Goal: Communication & Community: Answer question/provide support

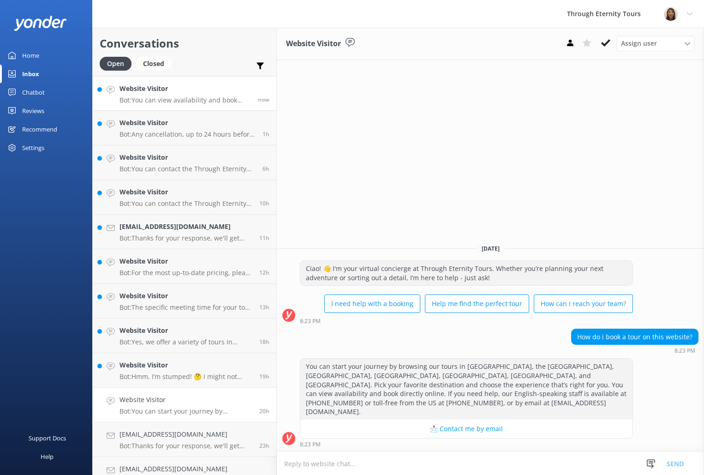
click at [201, 97] on p "Bot: You can view availability and book directly online for our tours, includin…" at bounding box center [186, 100] width 132 height 8
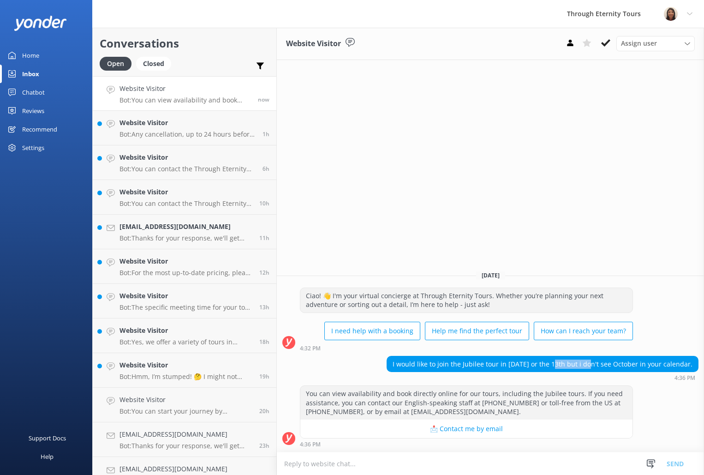
drag, startPoint x: 584, startPoint y: 362, endPoint x: 548, endPoint y: 365, distance: 36.1
click at [548, 365] on div "I would like to join the Jubilee tour in [DATE] or the 13th but i don't see Oct…" at bounding box center [542, 364] width 311 height 16
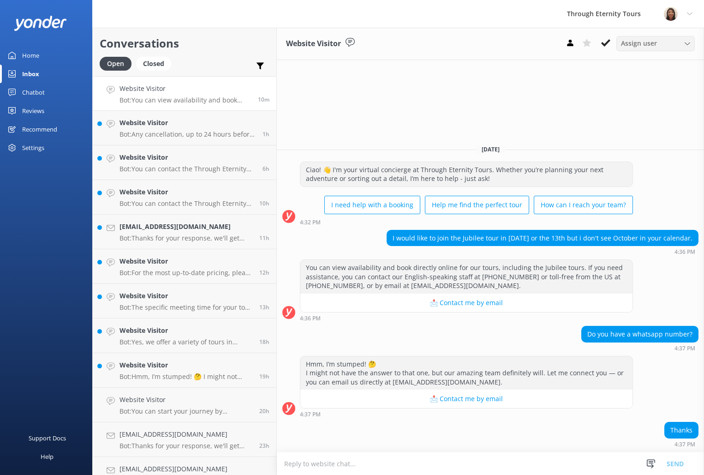
click at [639, 48] on span "Assign user" at bounding box center [639, 43] width 36 height 10
click at [640, 116] on div "[PERSON_NAME] [PERSON_NAME]" at bounding box center [658, 123] width 73 height 19
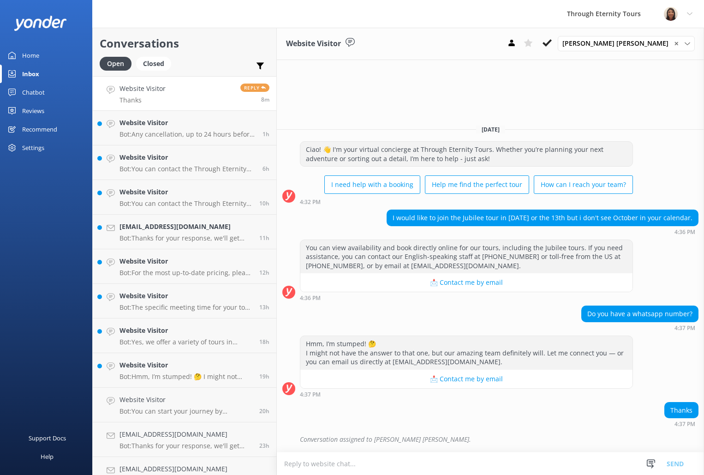
click at [429, 454] on textarea at bounding box center [490, 463] width 427 height 23
paste textarea "Hello, my name is [PERSON_NAME] from Through Eternity Tours. Thank you for your…"
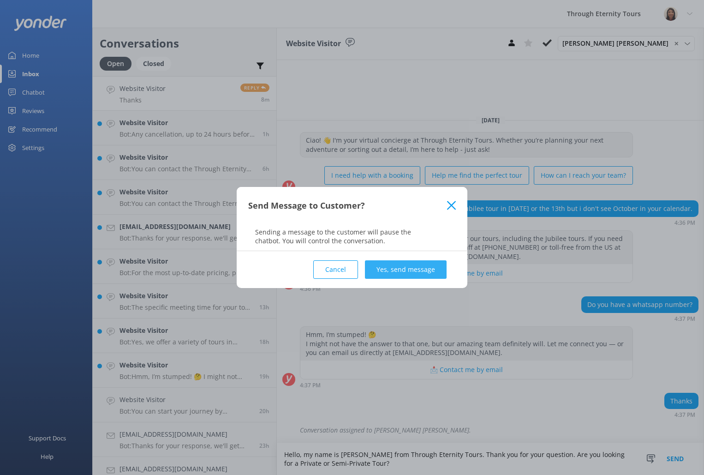
type textarea "Hello, my name is [PERSON_NAME] from Through Eternity Tours. Thank you for your…"
click at [404, 270] on button "Yes, send message" at bounding box center [406, 269] width 82 height 18
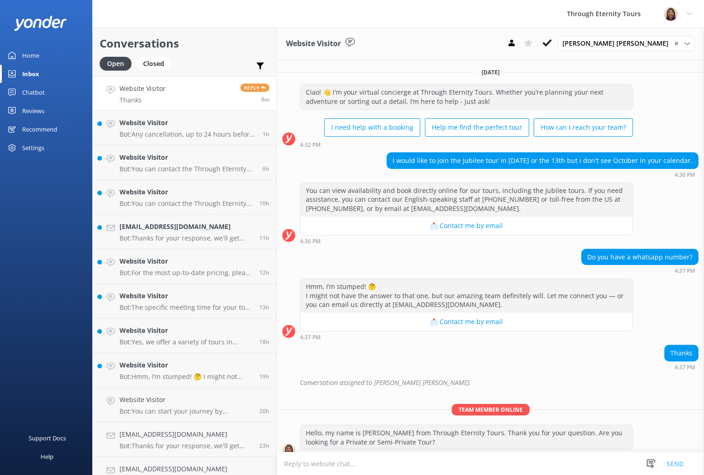
scroll to position [11, 0]
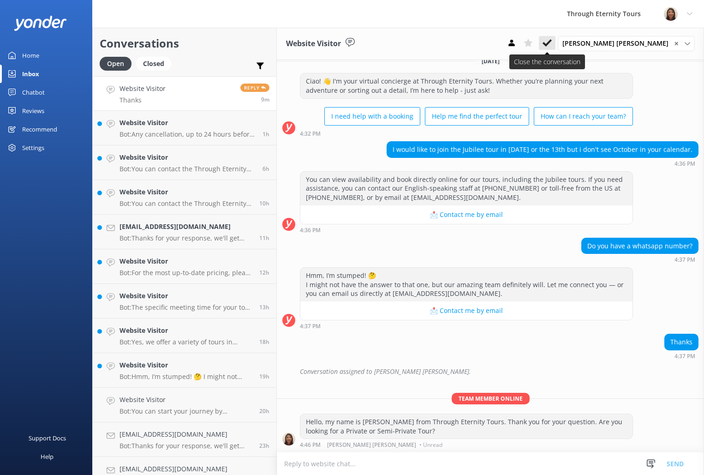
click at [552, 47] on icon at bounding box center [547, 42] width 9 height 9
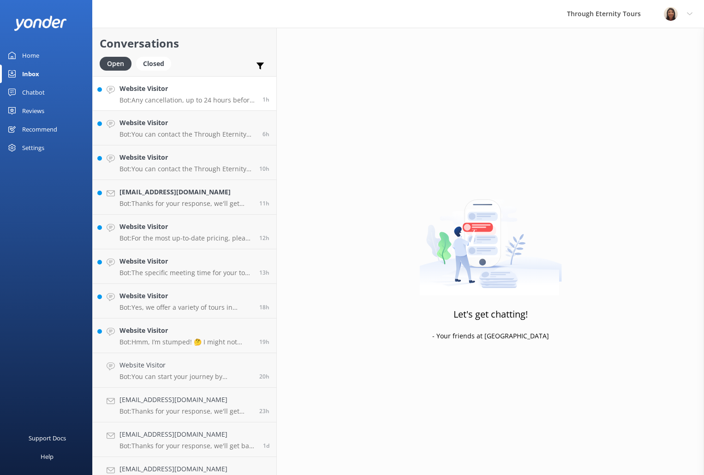
click at [195, 98] on p "Bot: Any cancellation, up to 24 hours before the start of the tour or service, …" at bounding box center [188, 100] width 136 height 8
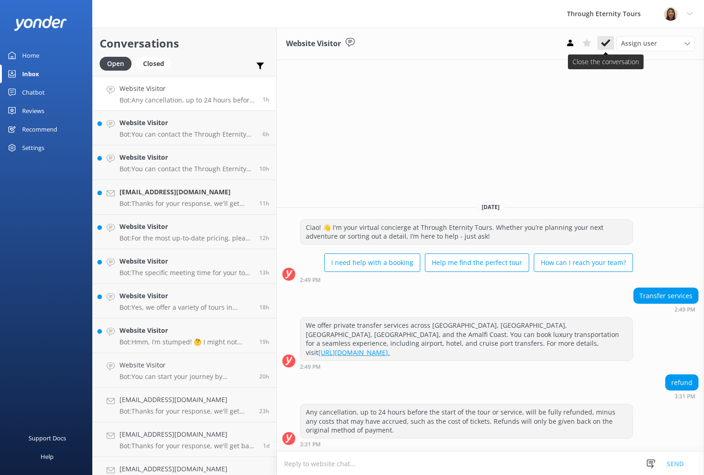
click at [604, 41] on icon at bounding box center [605, 42] width 9 height 9
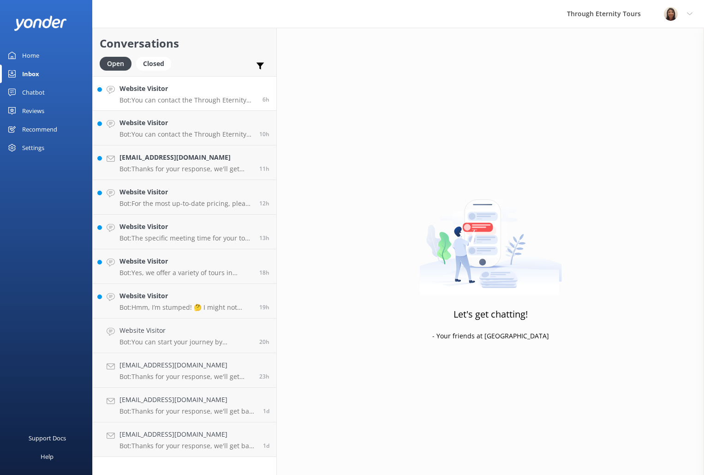
click at [210, 103] on p "Bot: You can contact the Through Eternity Tours team at [PHONE_NUMBER] or [PHON…" at bounding box center [188, 100] width 136 height 8
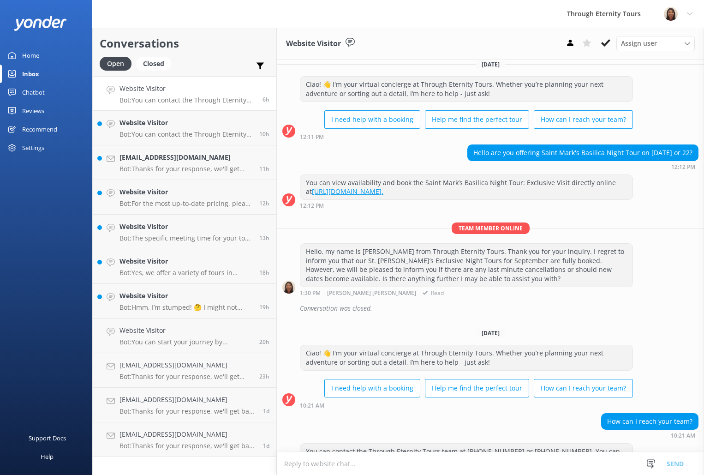
scroll to position [64, 0]
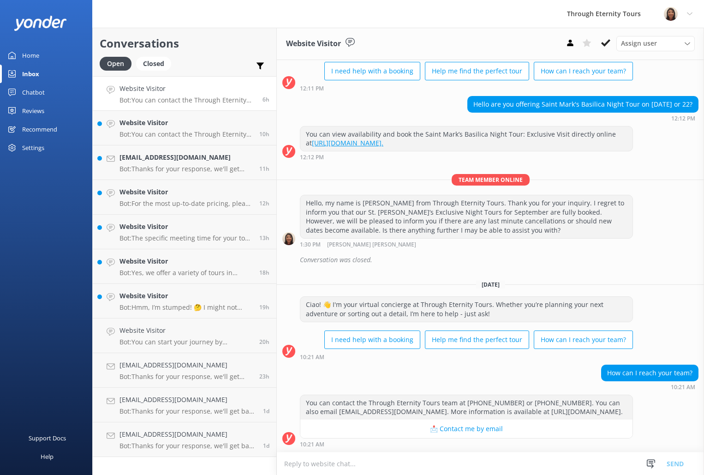
click at [180, 102] on p "Bot: You can contact the Through Eternity Tours team at [PHONE_NUMBER] or [PHON…" at bounding box center [188, 100] width 136 height 8
click at [450, 456] on textarea at bounding box center [490, 463] width 427 height 23
paste textarea "Hello, my name is [PERSON_NAME] from Through Eternity Tours. How can I assist y…"
type textarea "Hello, my name is [PERSON_NAME] from Through Eternity Tours. How can I assist y…"
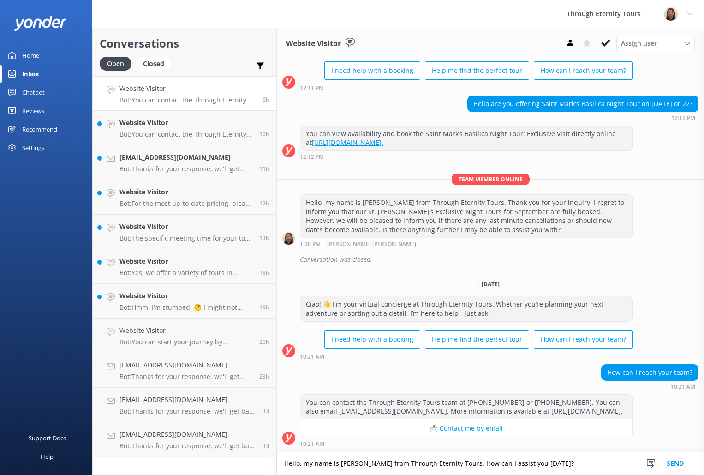
click at [670, 464] on button "Send" at bounding box center [675, 463] width 35 height 23
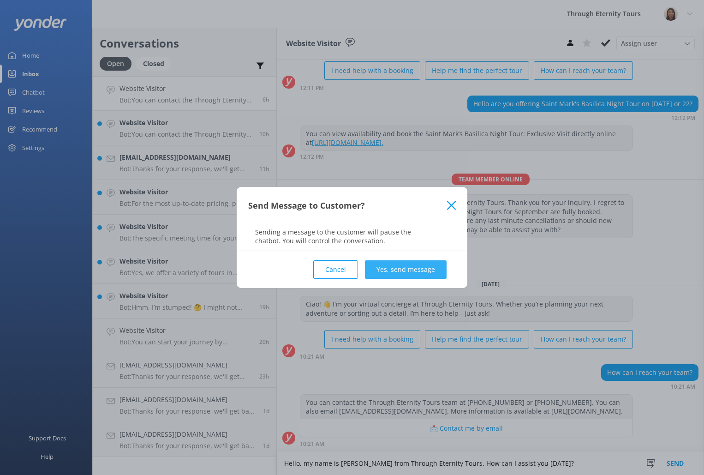
click at [396, 273] on button "Yes, send message" at bounding box center [406, 269] width 82 height 18
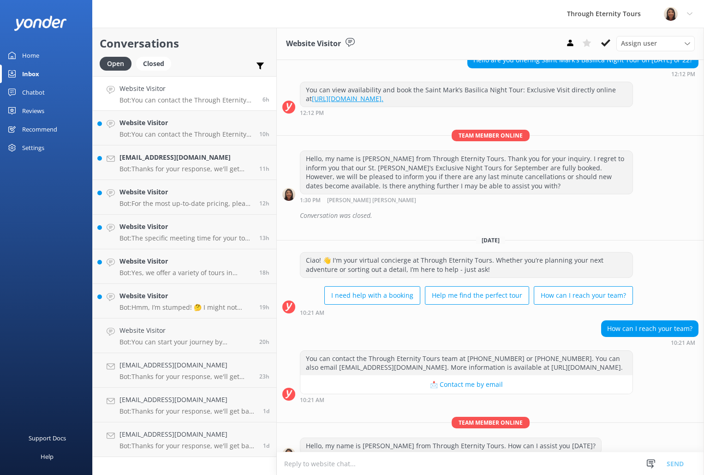
scroll to position [124, 0]
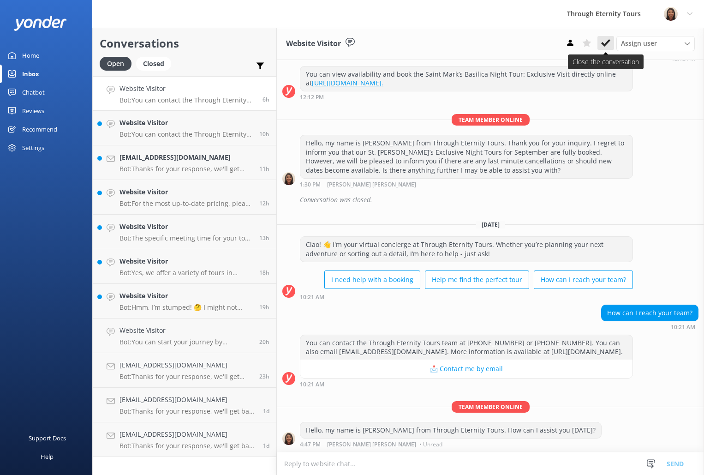
click at [610, 42] on icon at bounding box center [605, 42] width 9 height 9
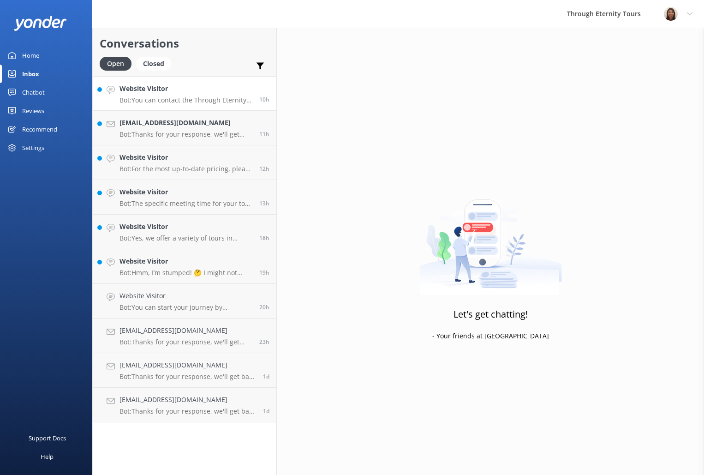
click at [153, 100] on p "Bot: You can contact the Through Eternity Tours team at [PHONE_NUMBER] or [PHON…" at bounding box center [186, 100] width 133 height 8
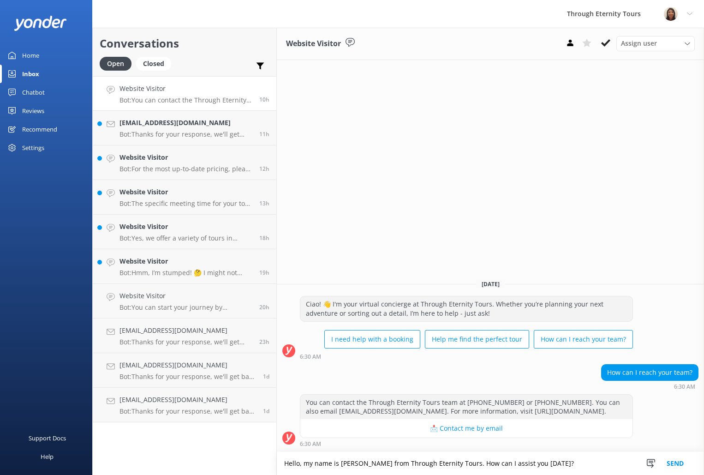
type textarea "Hello, my name is [PERSON_NAME] from Through Eternity Tours. How can I assist y…"
click at [681, 461] on button "Send" at bounding box center [675, 463] width 35 height 23
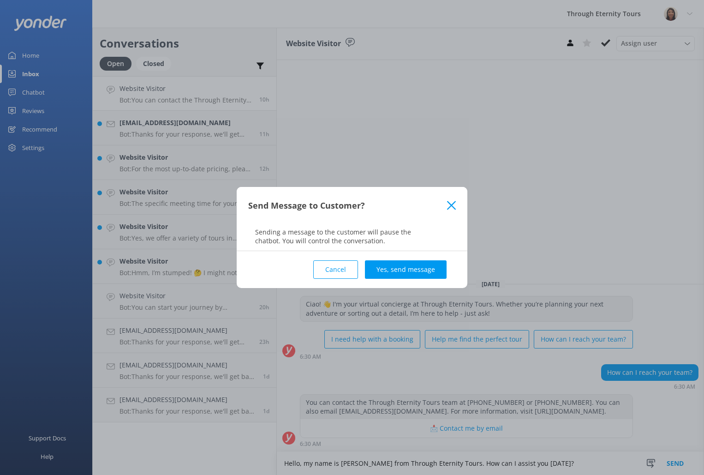
click at [424, 279] on div "Cancel Yes, send message" at bounding box center [352, 269] width 208 height 37
drag, startPoint x: 426, startPoint y: 274, endPoint x: 432, endPoint y: 275, distance: 5.7
click at [426, 274] on button "Yes, send message" at bounding box center [406, 269] width 82 height 18
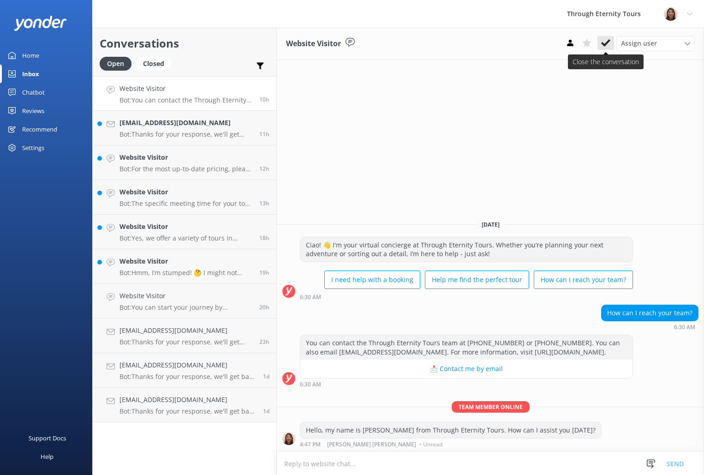
click at [609, 46] on icon at bounding box center [605, 42] width 9 height 9
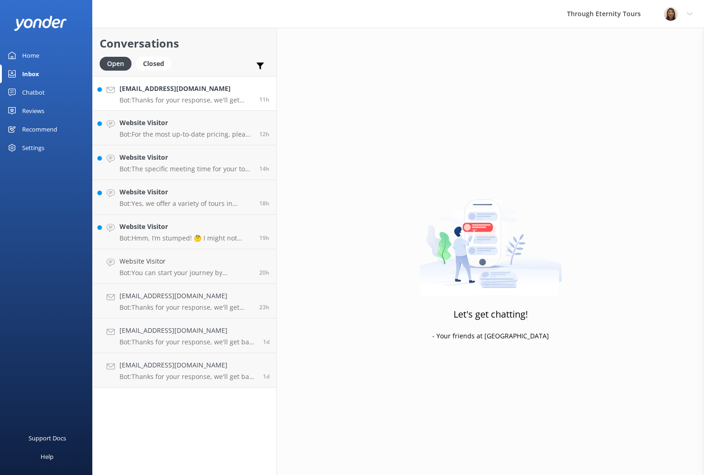
click at [188, 103] on p "Bot: Thanks for your response, we'll get back to you as soon as we can during o…" at bounding box center [186, 100] width 133 height 8
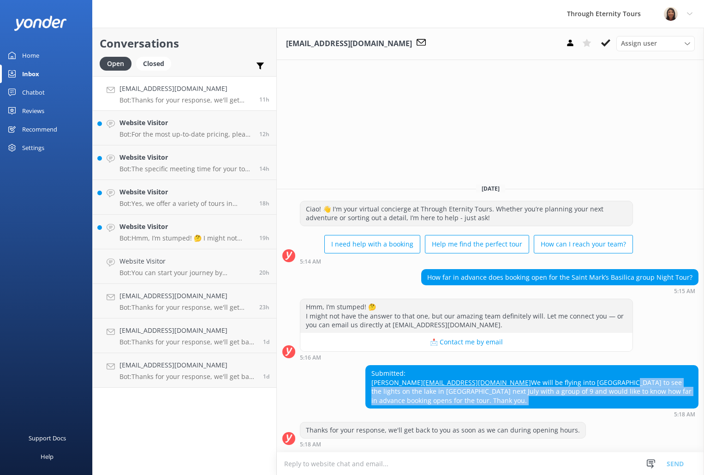
drag, startPoint x: 465, startPoint y: 387, endPoint x: 486, endPoint y: 410, distance: 31.0
click at [486, 410] on div "Submitted: [PERSON_NAME] [PERSON_NAME][EMAIL_ADDRESS][DOMAIN_NAME] We will be f…" at bounding box center [532, 391] width 333 height 52
click at [156, 128] on div "Website Visitor Bot: For the most up-to-date pricing, please check our website …" at bounding box center [186, 128] width 133 height 20
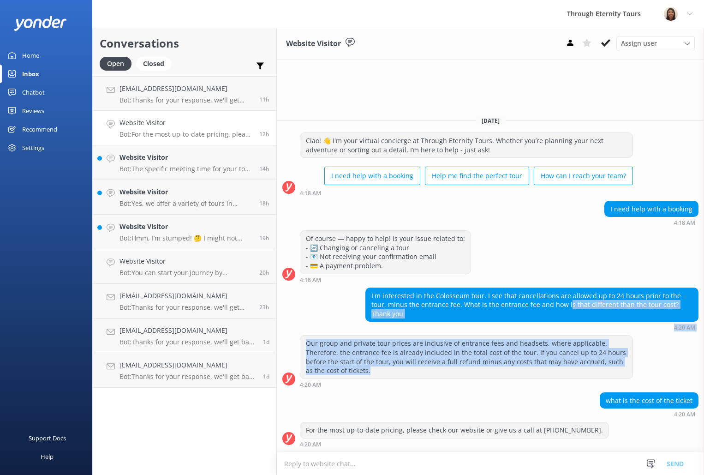
drag, startPoint x: 549, startPoint y: 313, endPoint x: 484, endPoint y: 375, distance: 89.1
click at [492, 378] on div "[DATE] Ciao! 👋 I'm your virtual concierge at Through Eternity Tours. Whether yo…" at bounding box center [490, 279] width 427 height 343
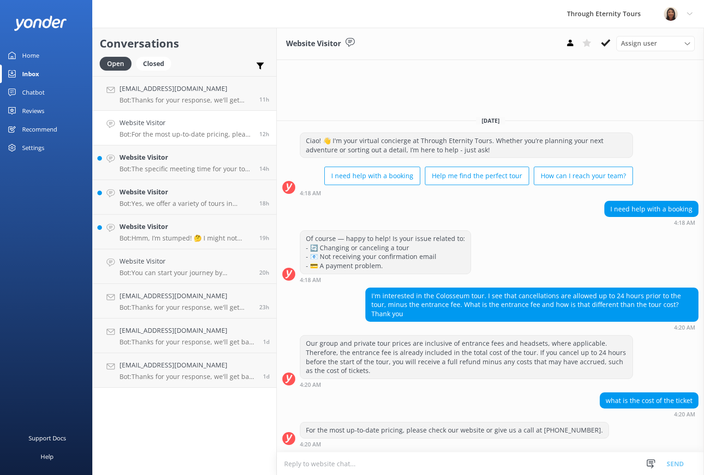
click at [558, 422] on div "For the most up-to-date pricing, please check our website or give us a call at …" at bounding box center [454, 430] width 308 height 16
click at [523, 470] on textarea at bounding box center [490, 463] width 427 height 23
paste textarea "Hello, my name is [PERSON_NAME] from Through Eternity Tours. How can I assist y…"
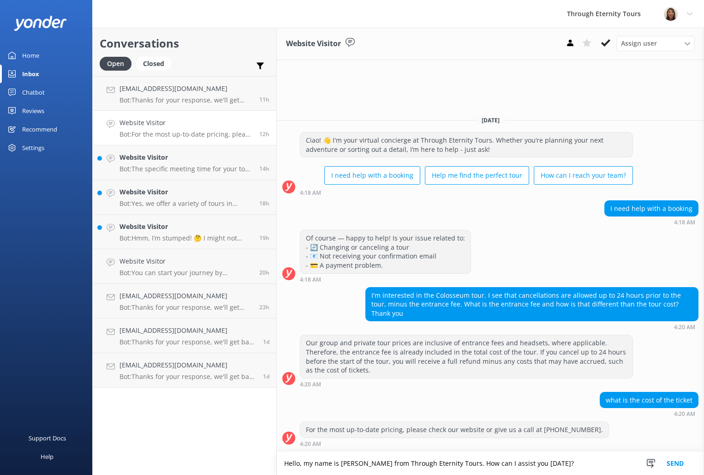
type textarea "Hello, my name is [PERSON_NAME] from Through Eternity Tours. How can I assist y…"
click at [675, 463] on button "Send" at bounding box center [675, 463] width 35 height 23
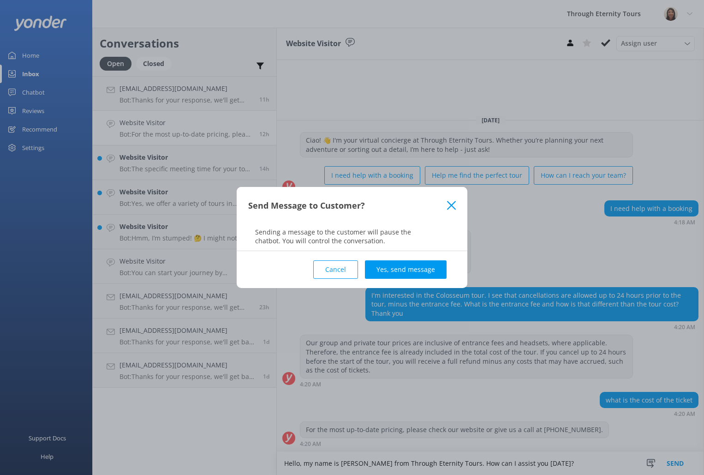
click at [418, 265] on button "Yes, send message" at bounding box center [406, 269] width 82 height 18
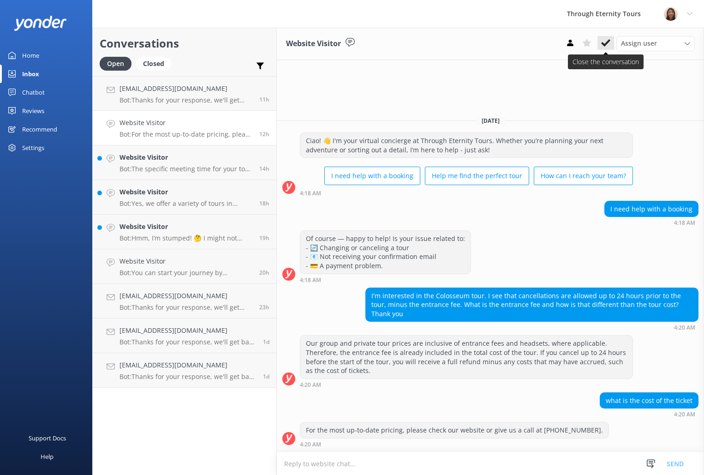
scroll to position [2, 0]
click at [602, 47] on icon at bounding box center [605, 42] width 9 height 9
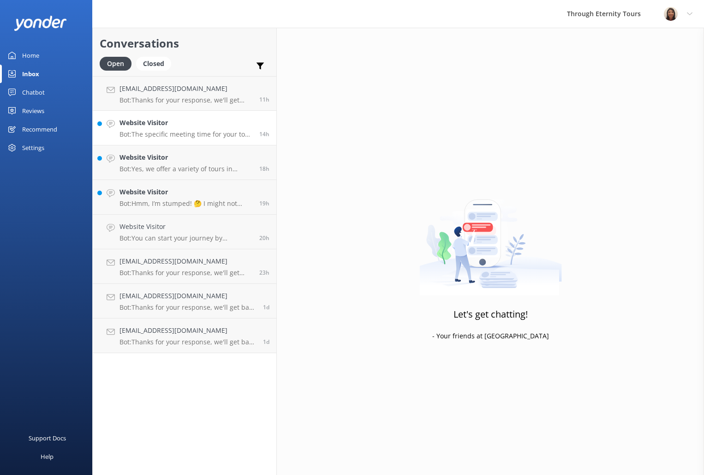
click at [174, 142] on link "Website Visitor Bot: The specific meeting time for your tour guide will be incl…" at bounding box center [185, 128] width 184 height 35
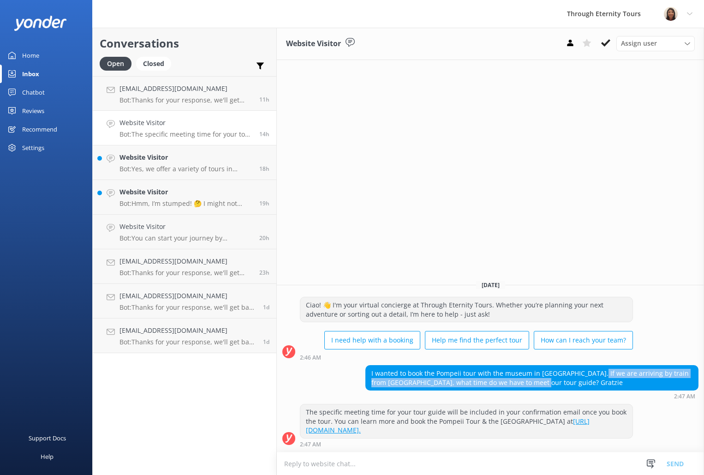
drag, startPoint x: 591, startPoint y: 370, endPoint x: 595, endPoint y: 388, distance: 18.6
click at [595, 388] on div "I wanted to book the Pompeii tour with the museum in [GEOGRAPHIC_DATA]. If we a…" at bounding box center [532, 378] width 332 height 24
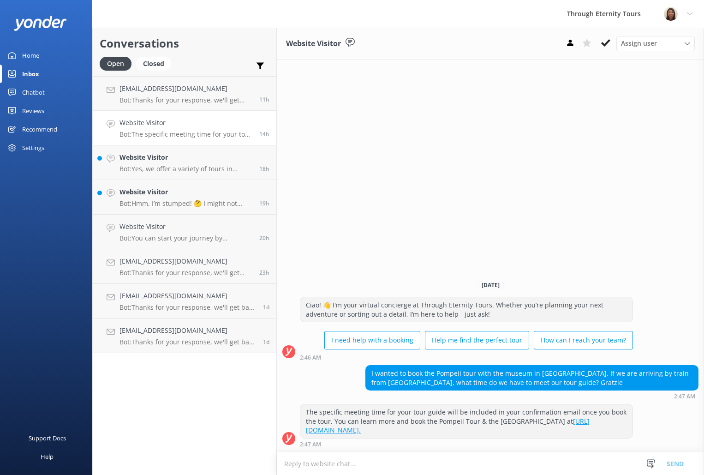
click at [402, 394] on div "2:47 AM" at bounding box center [532, 396] width 333 height 6
click at [393, 468] on textarea at bounding box center [490, 463] width 427 height 23
paste textarea "Hello, my name is [PERSON_NAME] from Through Eternity Tours. How can I assist y…"
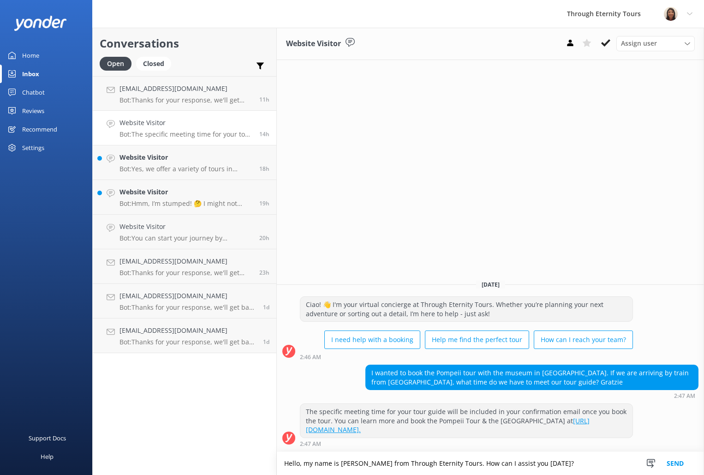
drag, startPoint x: 545, startPoint y: 463, endPoint x: 452, endPoint y: 462, distance: 92.3
click at [452, 462] on textarea "Hello, my name is [PERSON_NAME] from Through Eternity Tours. How can I assist y…" at bounding box center [490, 463] width 427 height 23
type textarea "Hello, my name is [PERSON_NAME] from Through Eternity Tours. Thank you for your…"
click at [184, 354] on div "Conversations Open Closed Important Assigned to me Unassigned [EMAIL_ADDRESS][D…" at bounding box center [184, 251] width 185 height 447
click at [180, 336] on h4 "[EMAIL_ADDRESS][DOMAIN_NAME]" at bounding box center [188, 330] width 137 height 10
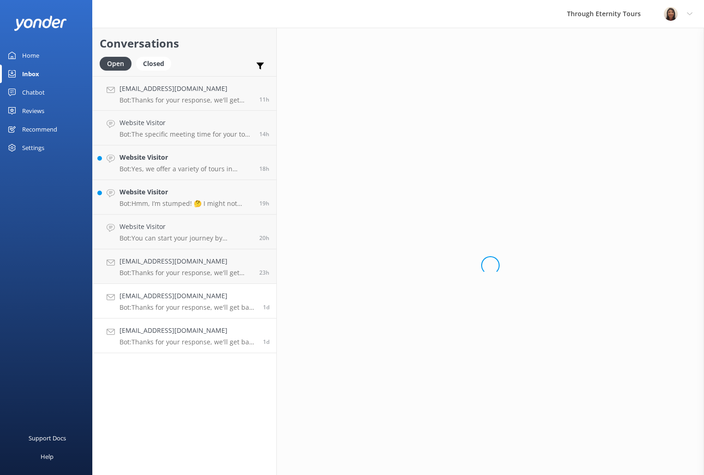
click at [174, 309] on p "Bot: Thanks for your response, we'll get back to you as soon as we can during o…" at bounding box center [188, 307] width 137 height 8
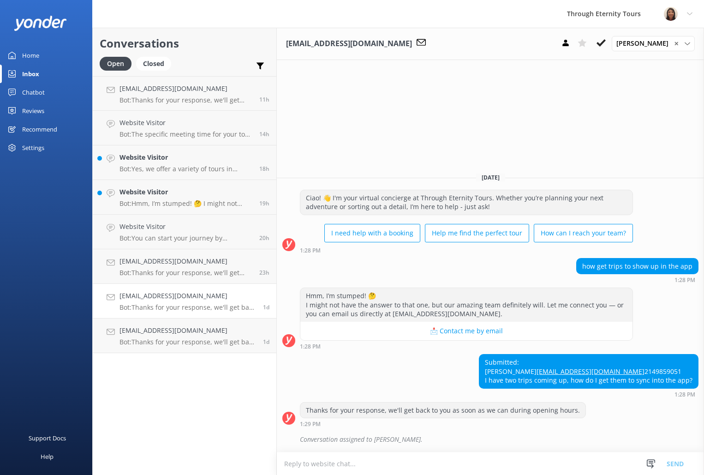
click at [210, 301] on div "[EMAIL_ADDRESS][DOMAIN_NAME] Bot: Thanks for your response, we'll get back to y…" at bounding box center [188, 301] width 137 height 20
click at [467, 463] on textarea at bounding box center [490, 463] width 427 height 23
paste textarea "Dear [PERSON_NAME], Thank you for your message. At the moment, our application …"
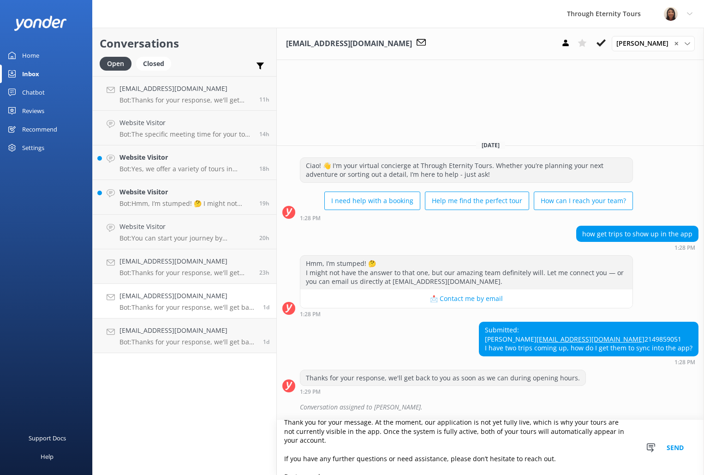
scroll to position [49, 0]
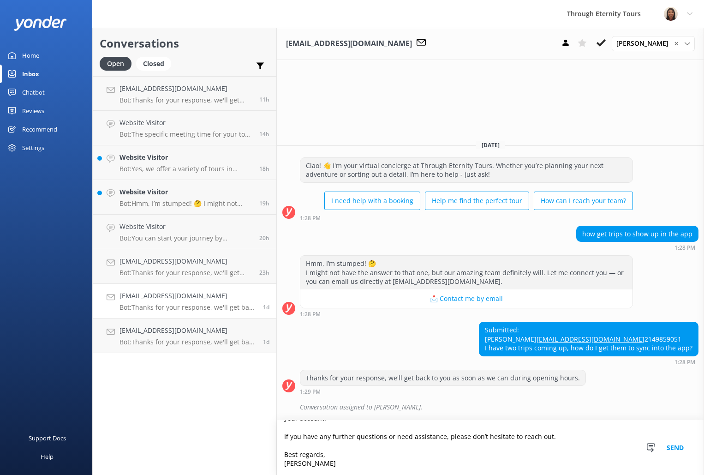
type textarea "Dear [PERSON_NAME], Thank you for your message. At the moment, our application …"
copy link "[EMAIL_ADDRESS][DOMAIN_NAME]"
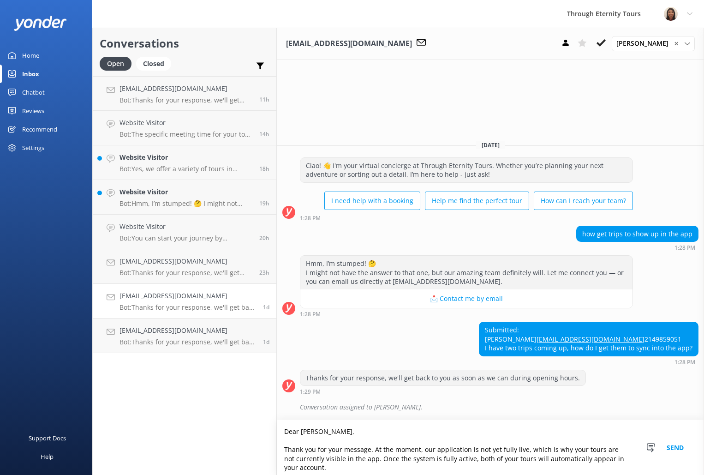
drag, startPoint x: 336, startPoint y: 462, endPoint x: 321, endPoint y: 376, distance: 87.2
click at [321, 376] on div "[EMAIL_ADDRESS][DOMAIN_NAME] [PERSON_NAME] ✕ [PERSON_NAME] [PERSON_NAME] [PERSO…" at bounding box center [490, 251] width 427 height 447
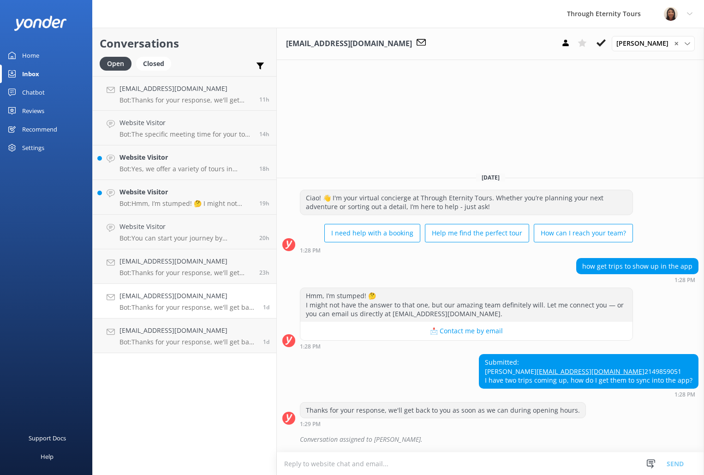
drag, startPoint x: 606, startPoint y: 40, endPoint x: 606, endPoint y: 50, distance: 10.7
click at [606, 40] on icon at bounding box center [601, 42] width 9 height 9
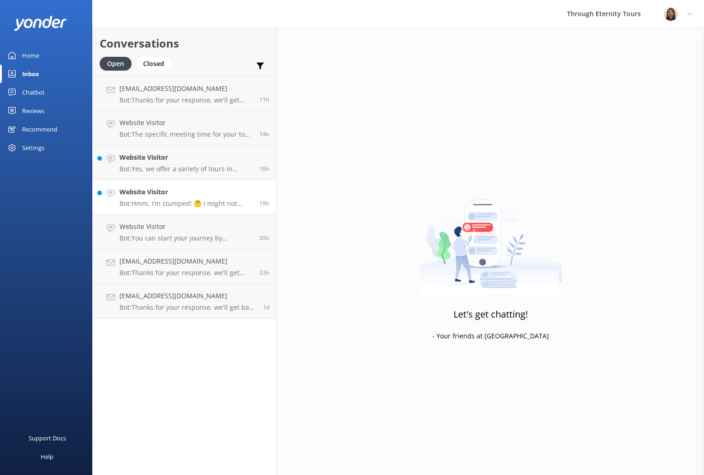
click at [184, 199] on p "Bot: Hmm, I’m stumped! 🤔 I might not have the answer to that one, but our amazi…" at bounding box center [186, 203] width 133 height 8
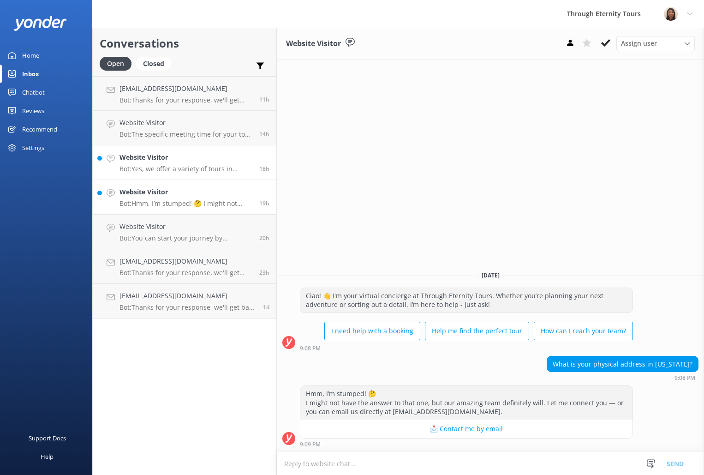
click at [162, 164] on div "Website Visitor Bot: Yes, we offer a variety of tours in [GEOGRAPHIC_DATA]. You…" at bounding box center [186, 162] width 133 height 20
